Goal: Navigation & Orientation: Understand site structure

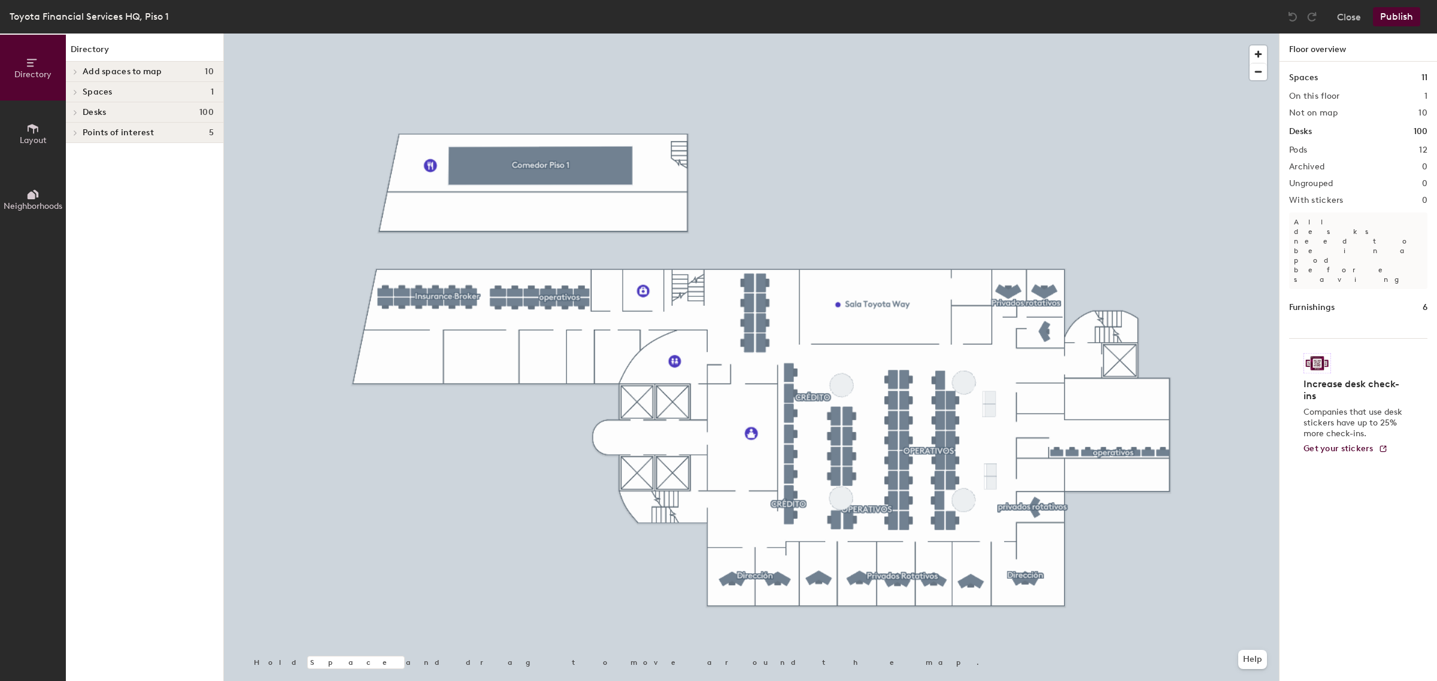
click at [28, 139] on span "Layout" at bounding box center [33, 140] width 27 height 10
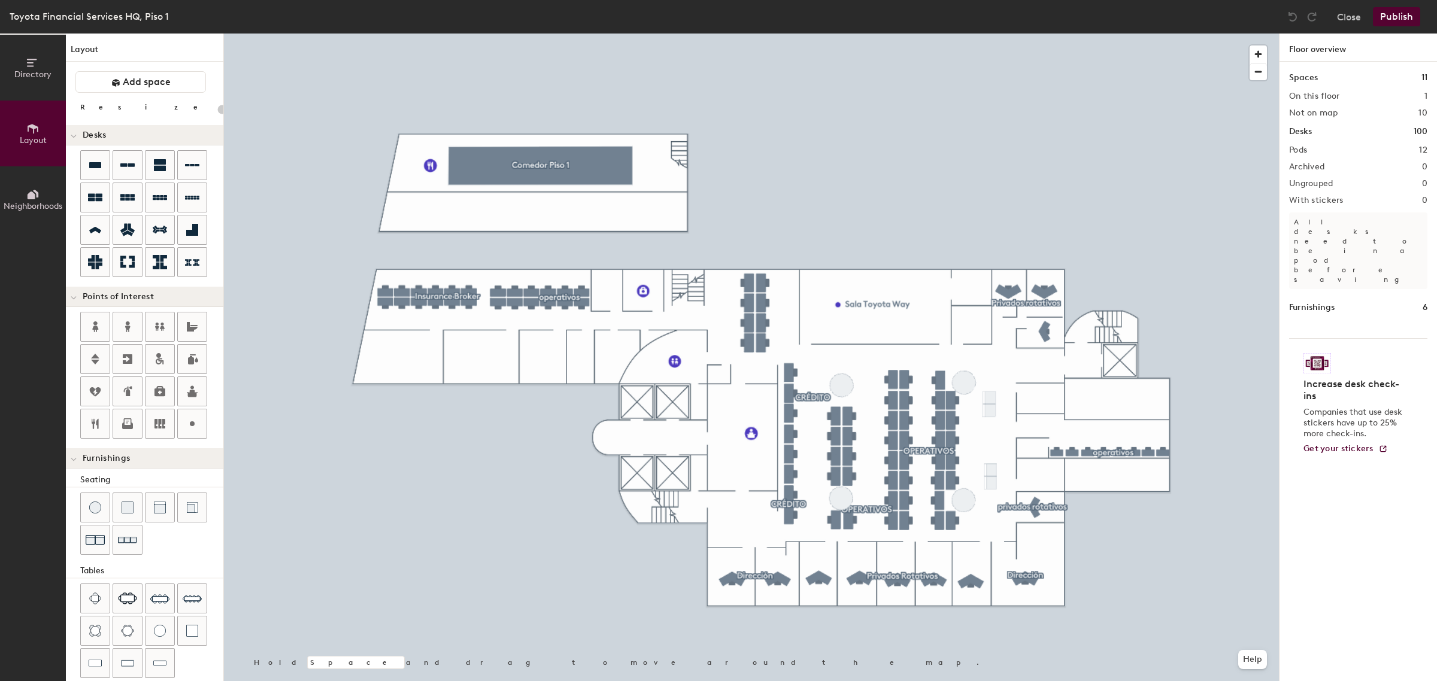
click at [32, 208] on span "Neighborhoods" at bounding box center [33, 206] width 59 height 10
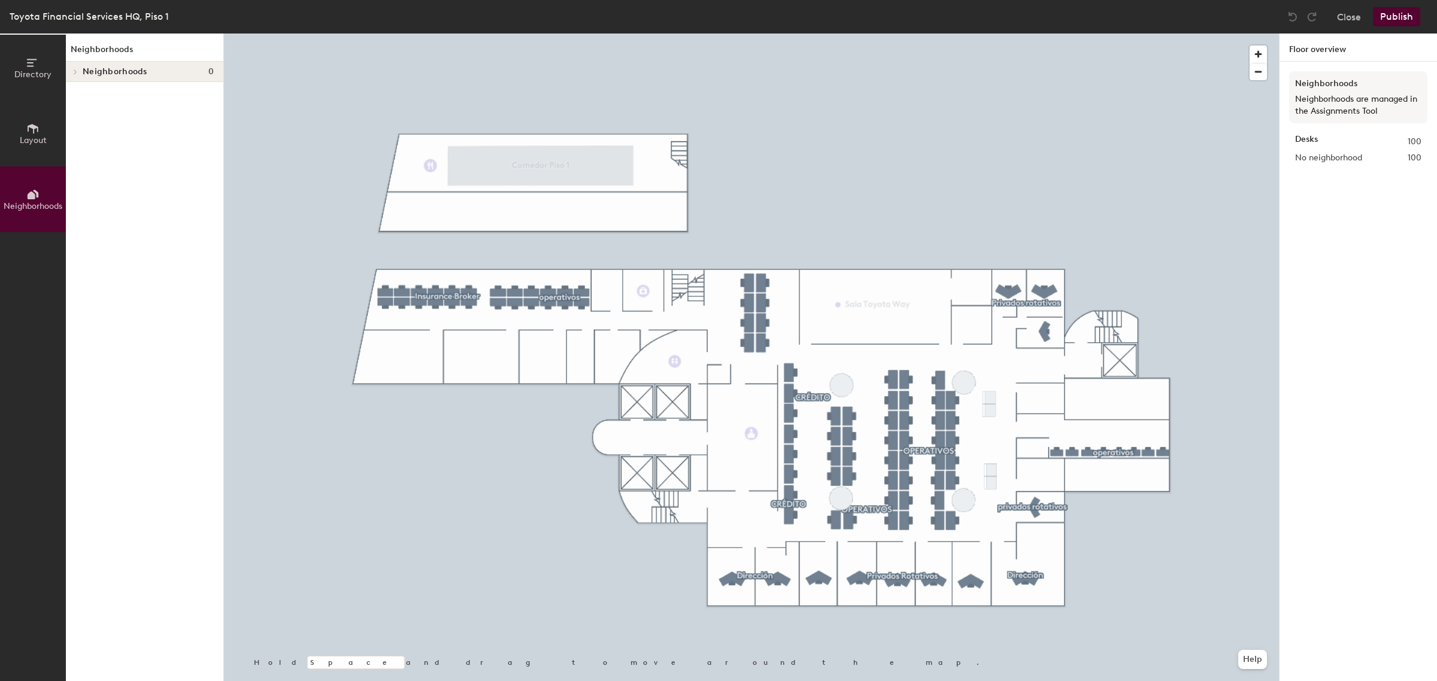
click at [29, 72] on span "Directory" at bounding box center [32, 74] width 37 height 10
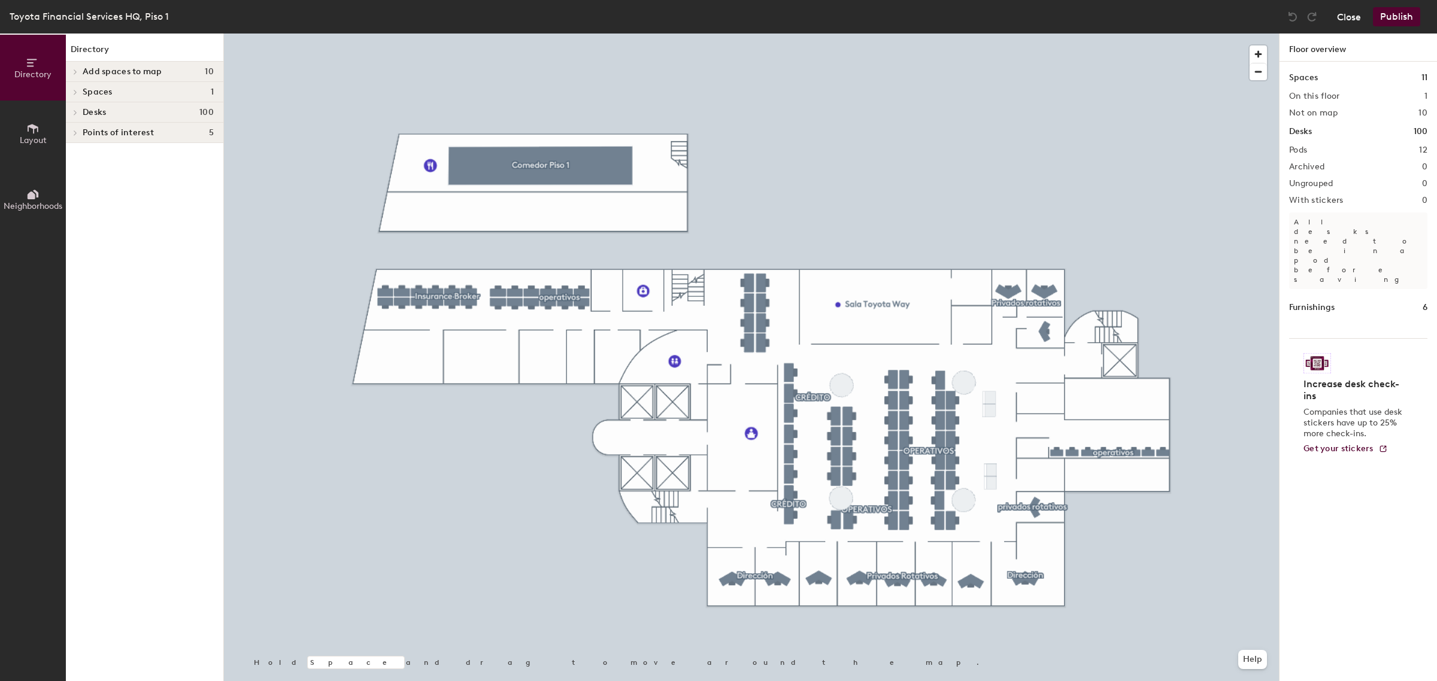
click at [1345, 17] on button "Close" at bounding box center [1349, 16] width 24 height 19
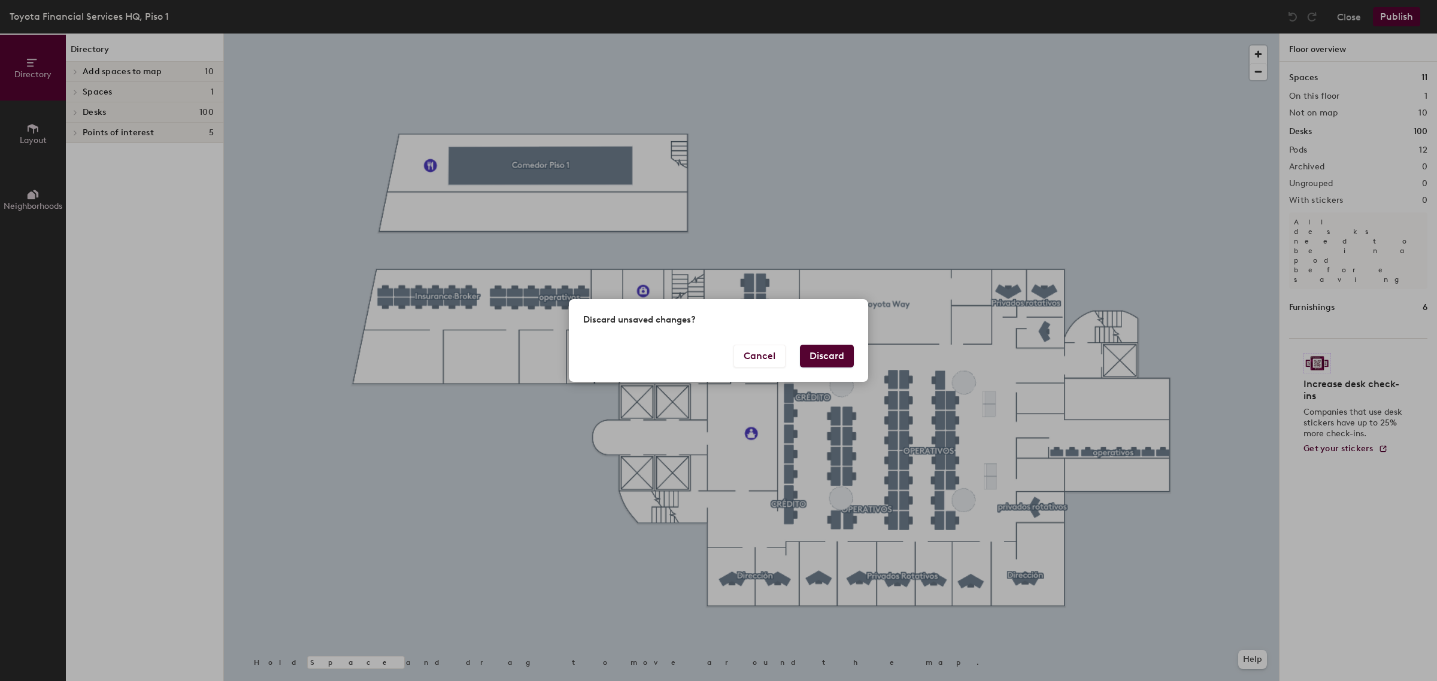
click at [825, 354] on button "Discard" at bounding box center [827, 356] width 54 height 23
